Goal: Entertainment & Leisure: Consume media (video, audio)

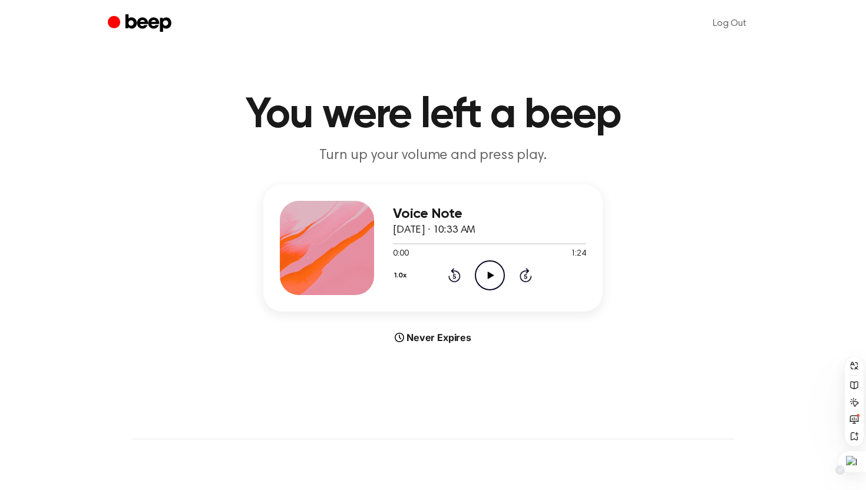
click at [858, 463] on div at bounding box center [852, 461] width 28 height 21
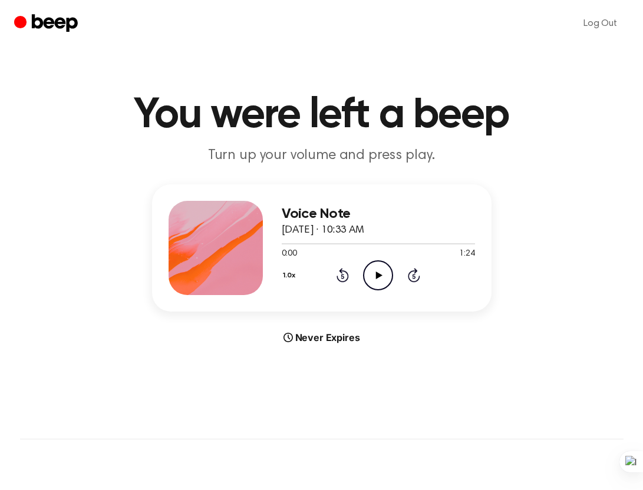
click at [378, 278] on icon "Play Audio" at bounding box center [378, 275] width 30 height 30
click at [381, 278] on icon "Pause Audio" at bounding box center [378, 275] width 30 height 30
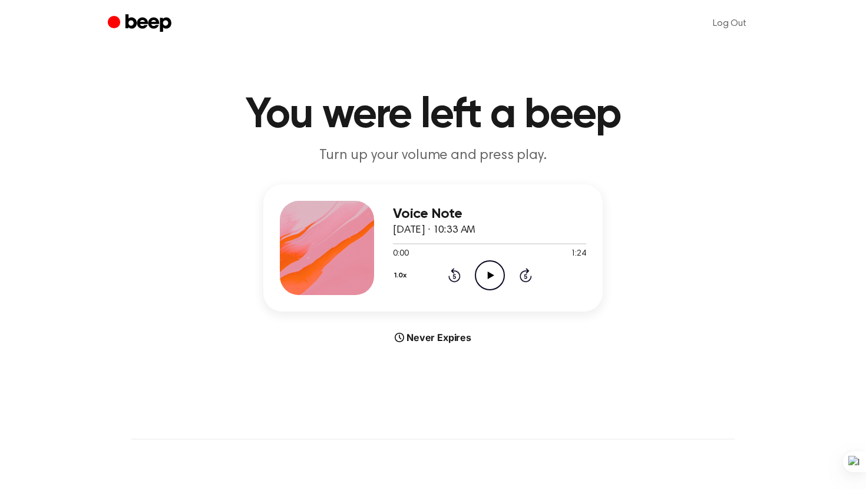
click at [481, 276] on icon "Play Audio" at bounding box center [490, 275] width 30 height 30
click at [642, 454] on div at bounding box center [852, 461] width 28 height 21
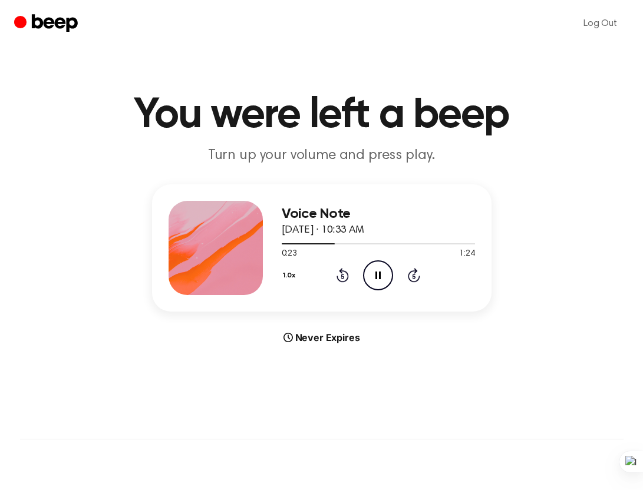
click at [378, 272] on icon "Pause Audio" at bounding box center [378, 275] width 30 height 30
